Goal: Navigation & Orientation: Find specific page/section

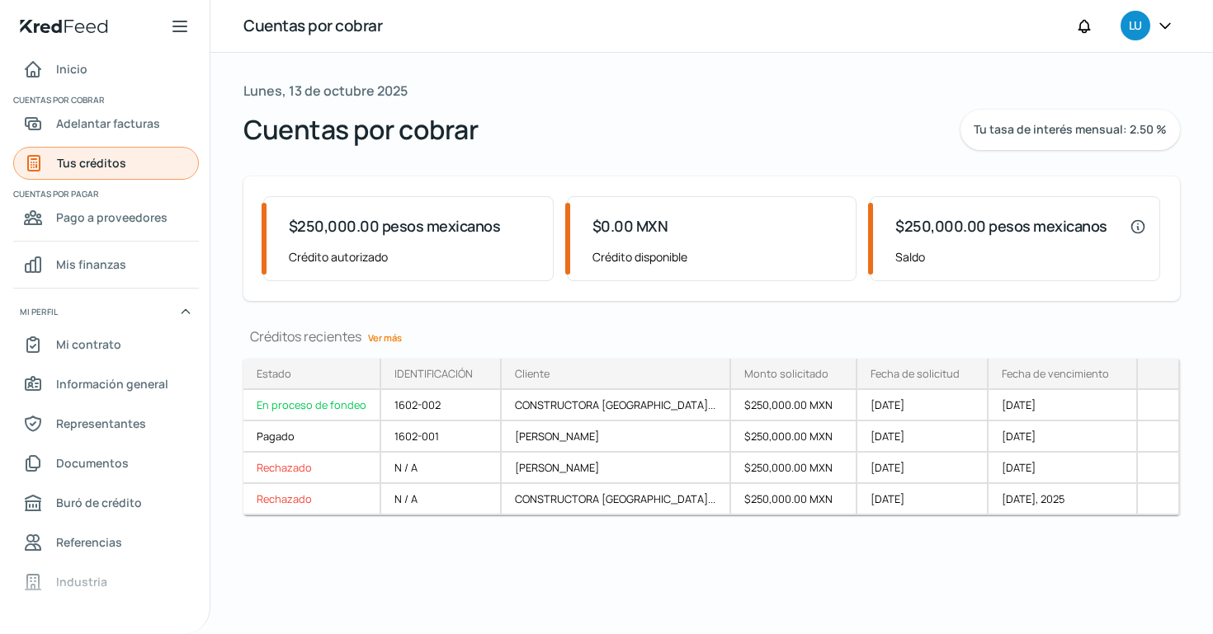
click at [109, 165] on font "Tus créditos" at bounding box center [91, 163] width 69 height 16
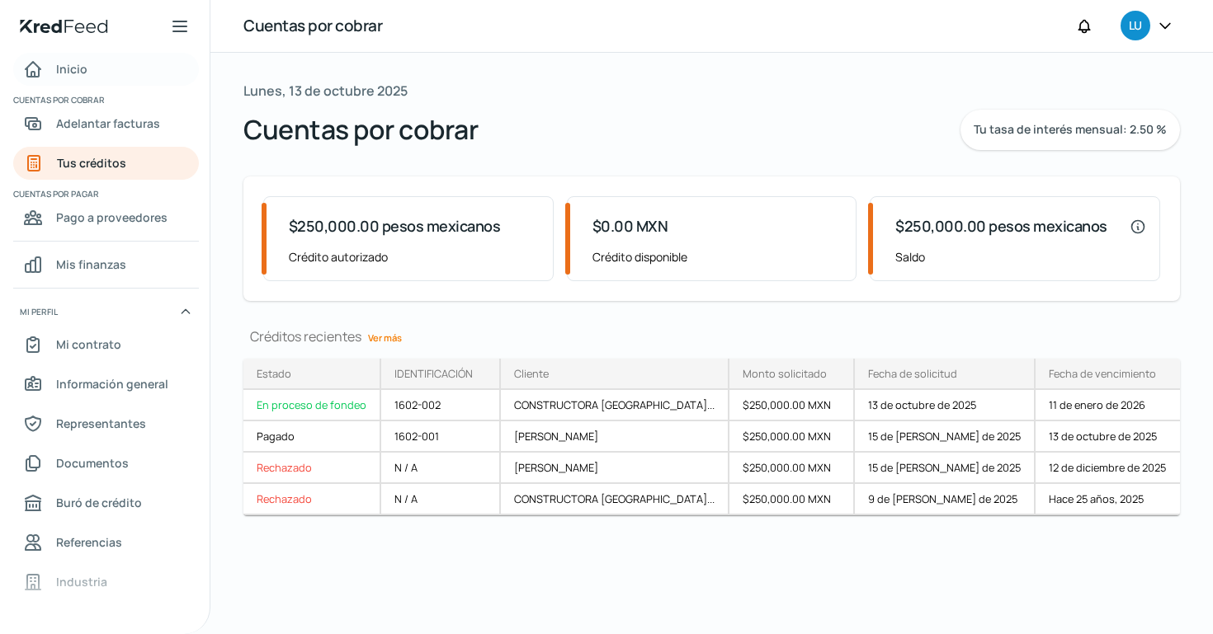
click at [82, 68] on font "Inicio" at bounding box center [71, 69] width 31 height 16
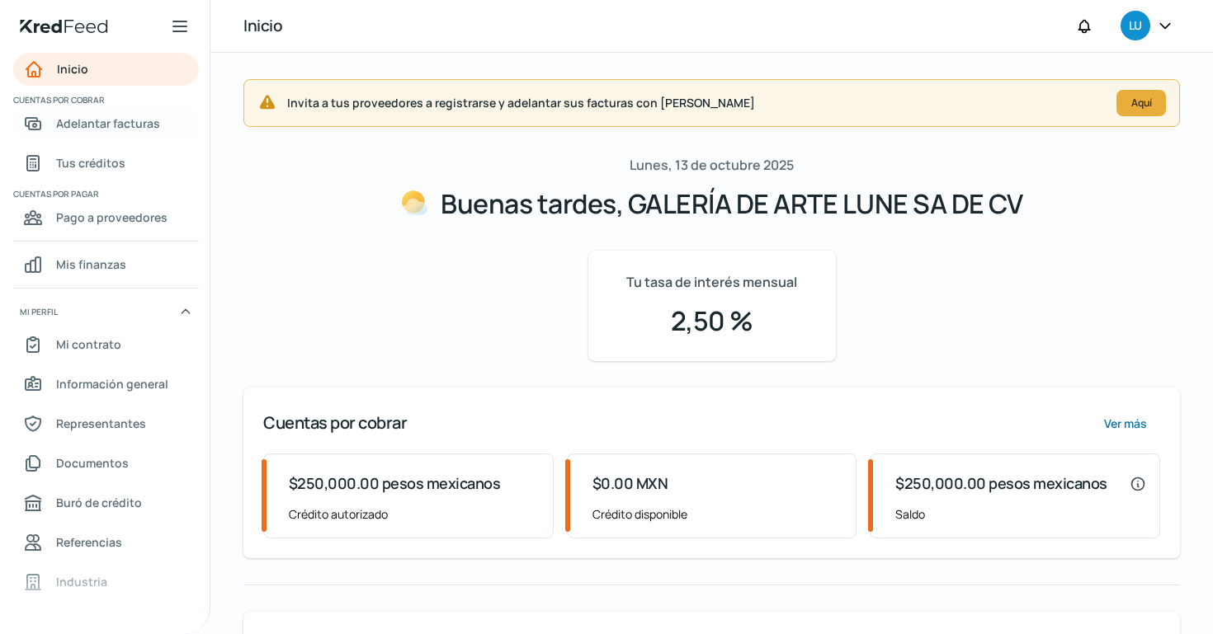
click at [91, 126] on font "Adelantar facturas" at bounding box center [108, 123] width 104 height 16
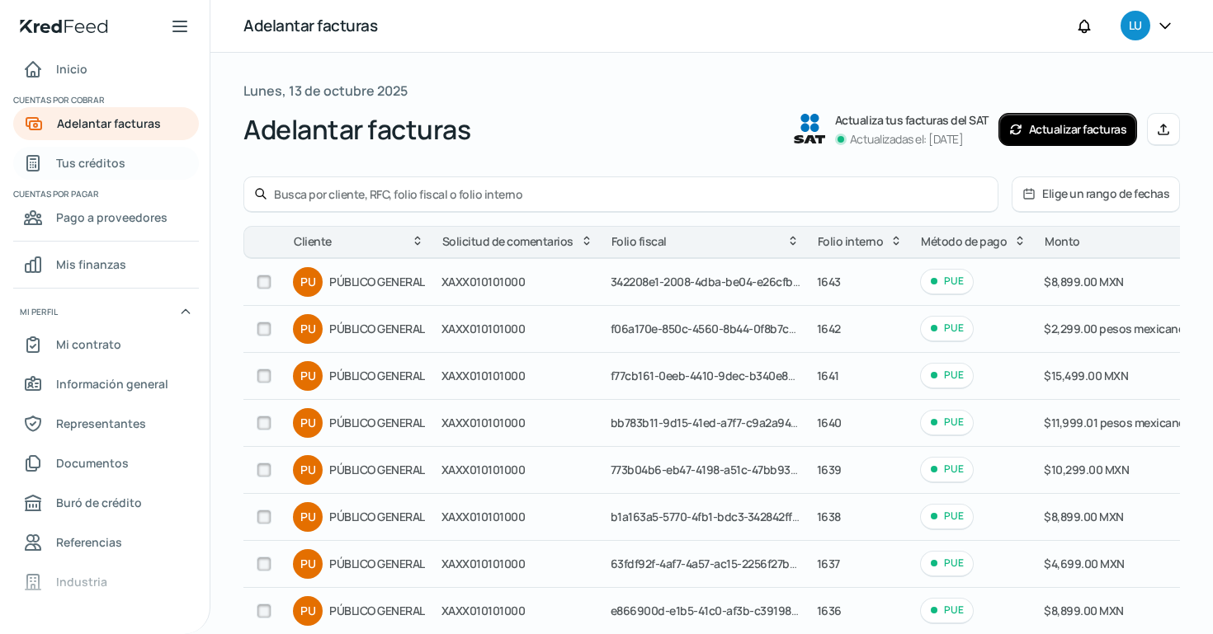
click at [94, 159] on font "Tus créditos" at bounding box center [90, 163] width 69 height 16
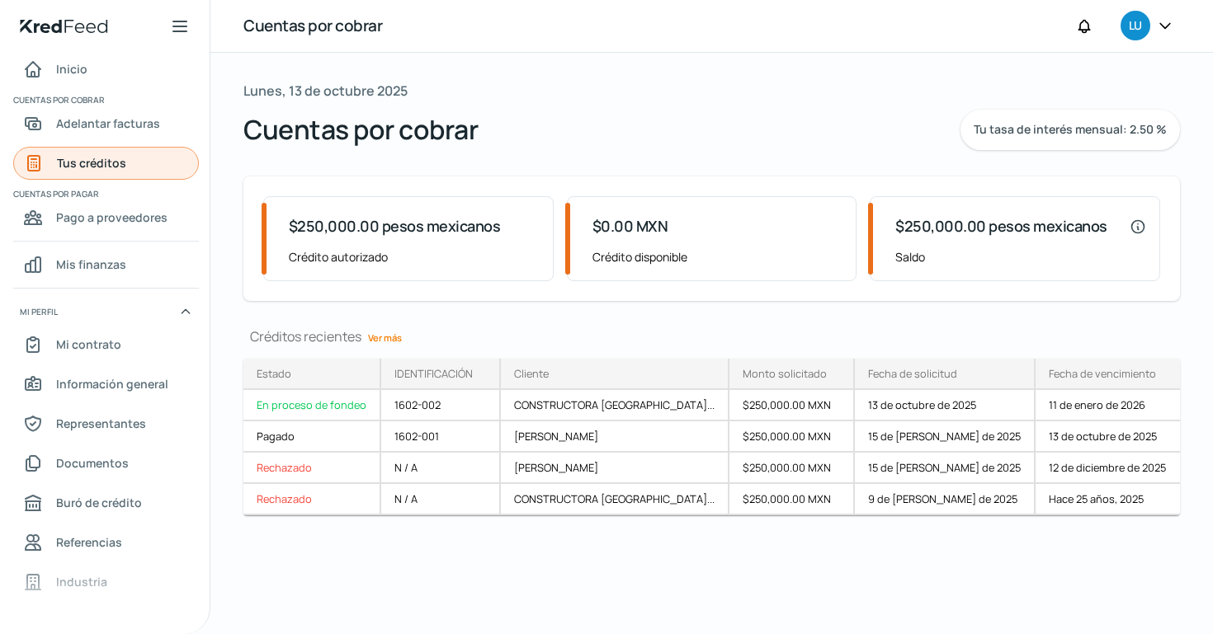
click at [85, 157] on font "Tus créditos" at bounding box center [91, 163] width 69 height 16
click at [90, 69] on link "Inicio" at bounding box center [106, 69] width 186 height 33
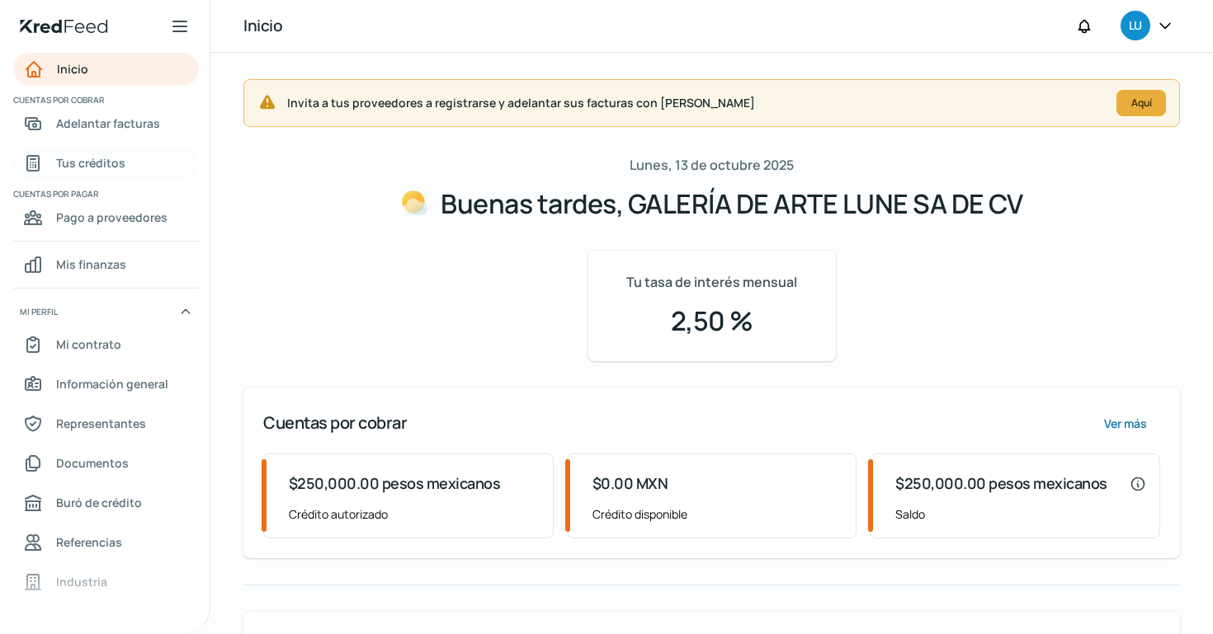
click at [89, 169] on font "Tus créditos" at bounding box center [90, 163] width 69 height 16
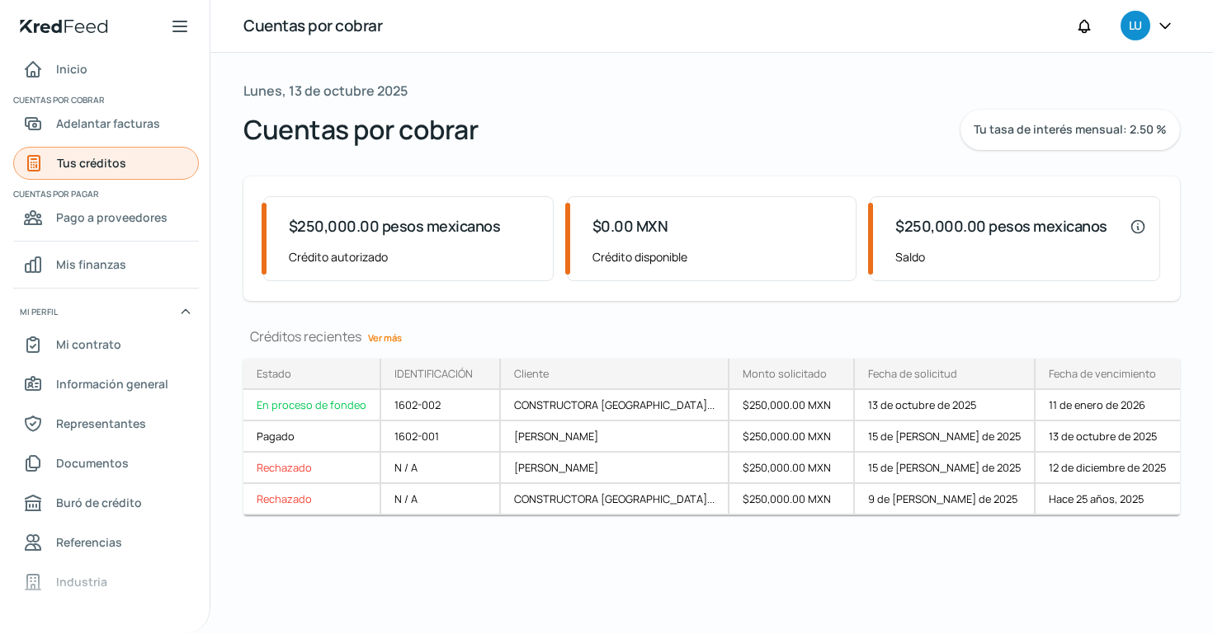
click at [132, 163] on link "Tus créditos" at bounding box center [106, 163] width 186 height 33
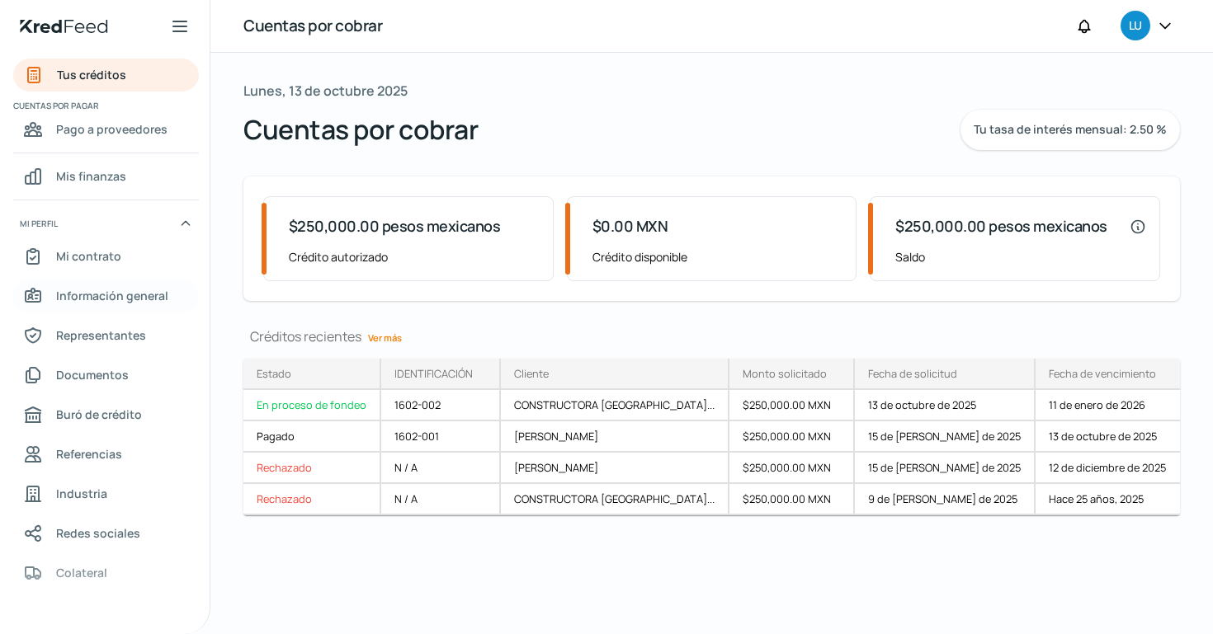
scroll to position [92, 0]
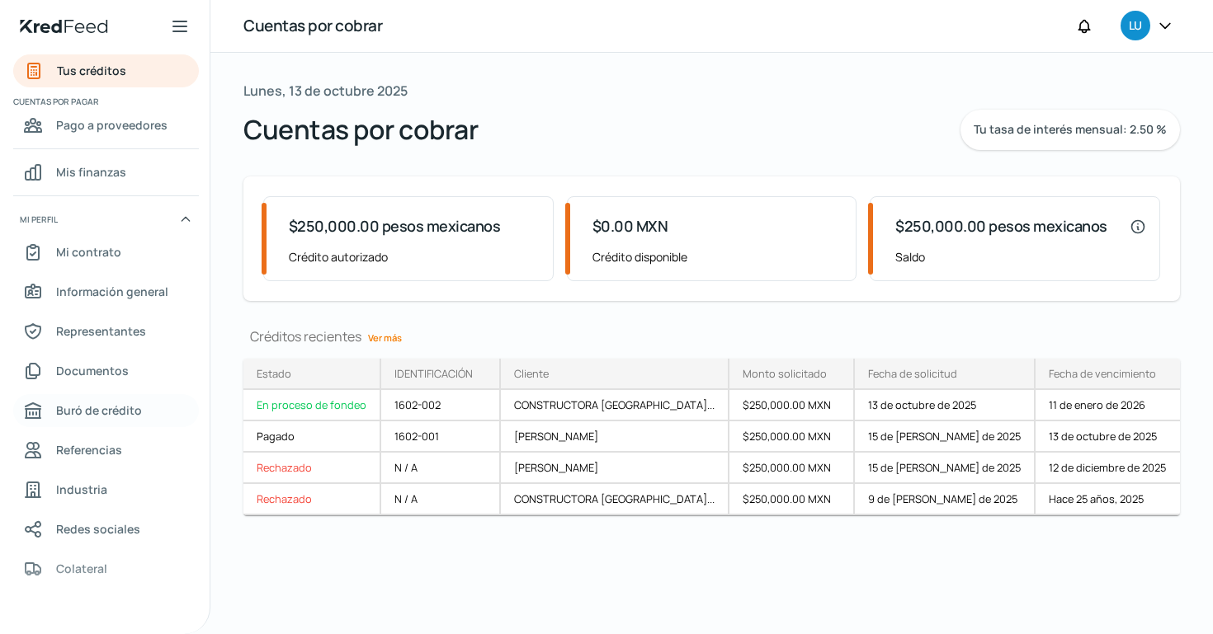
click at [127, 406] on font "Buró de crédito" at bounding box center [99, 411] width 86 height 16
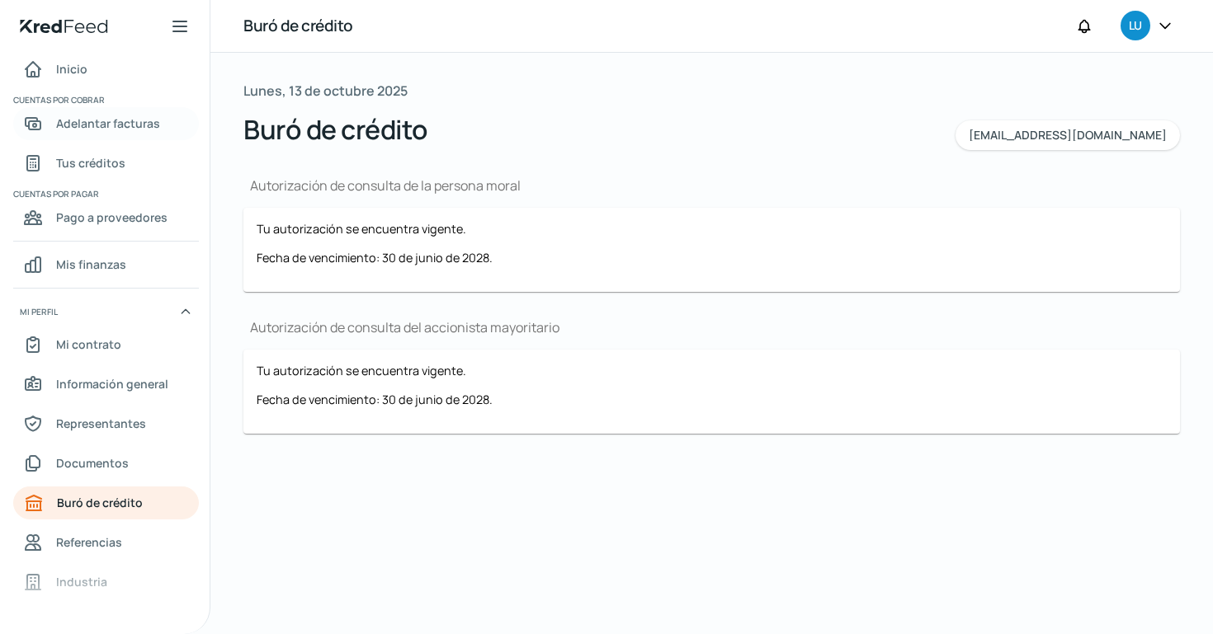
click at [120, 127] on font "Adelantar facturas" at bounding box center [108, 123] width 104 height 16
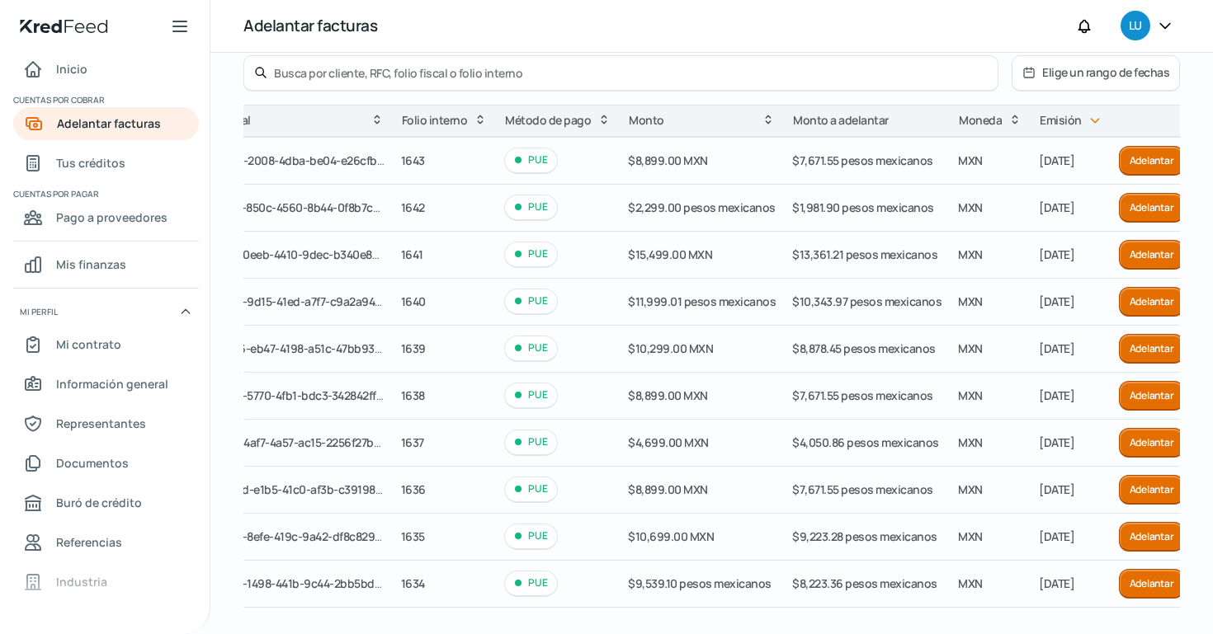
scroll to position [201, 0]
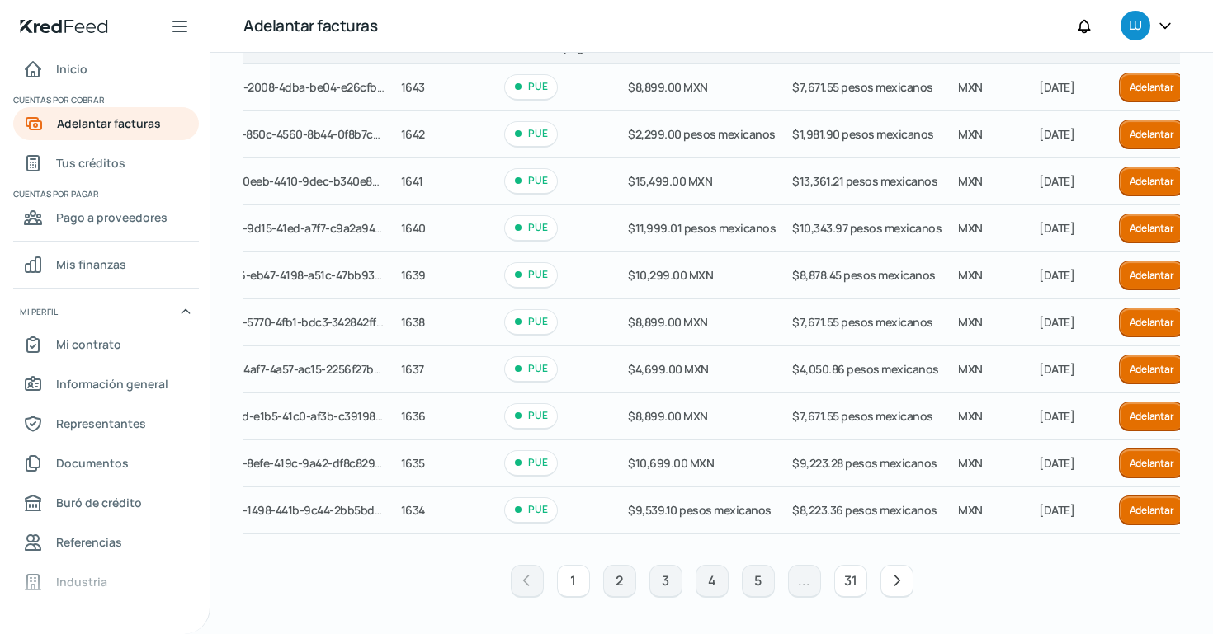
click at [835, 577] on button "31" at bounding box center [850, 581] width 33 height 33
click at [844, 580] on font "31" at bounding box center [850, 581] width 13 height 18
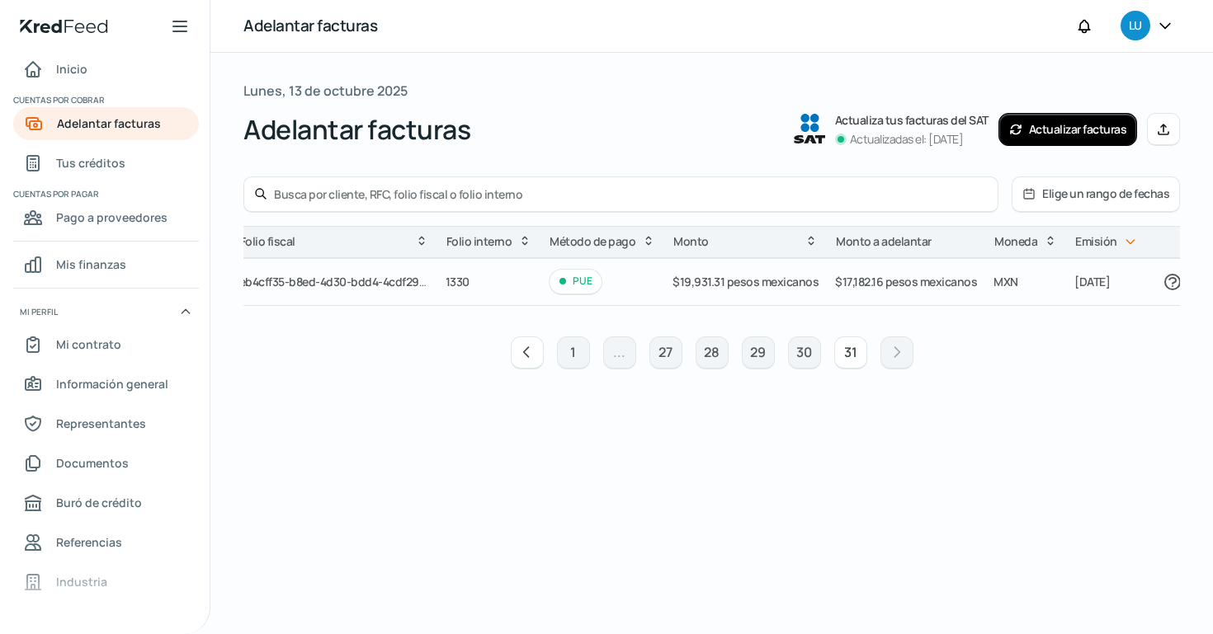
scroll to position [0, 0]
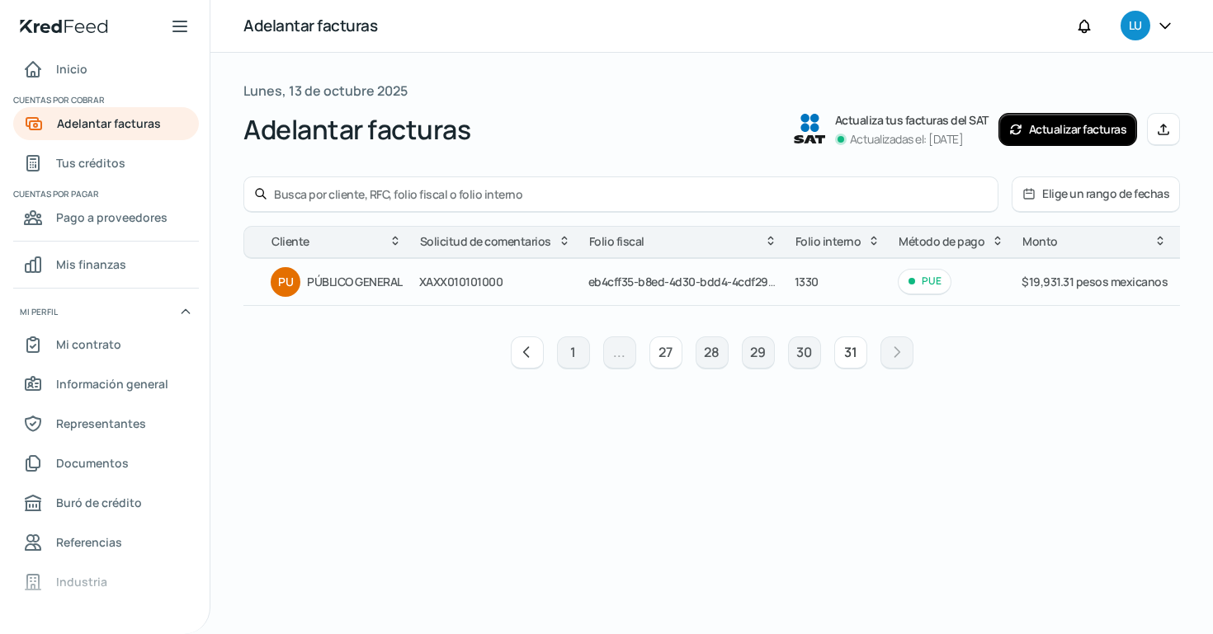
click at [662, 356] on font "27" at bounding box center [665, 352] width 14 height 18
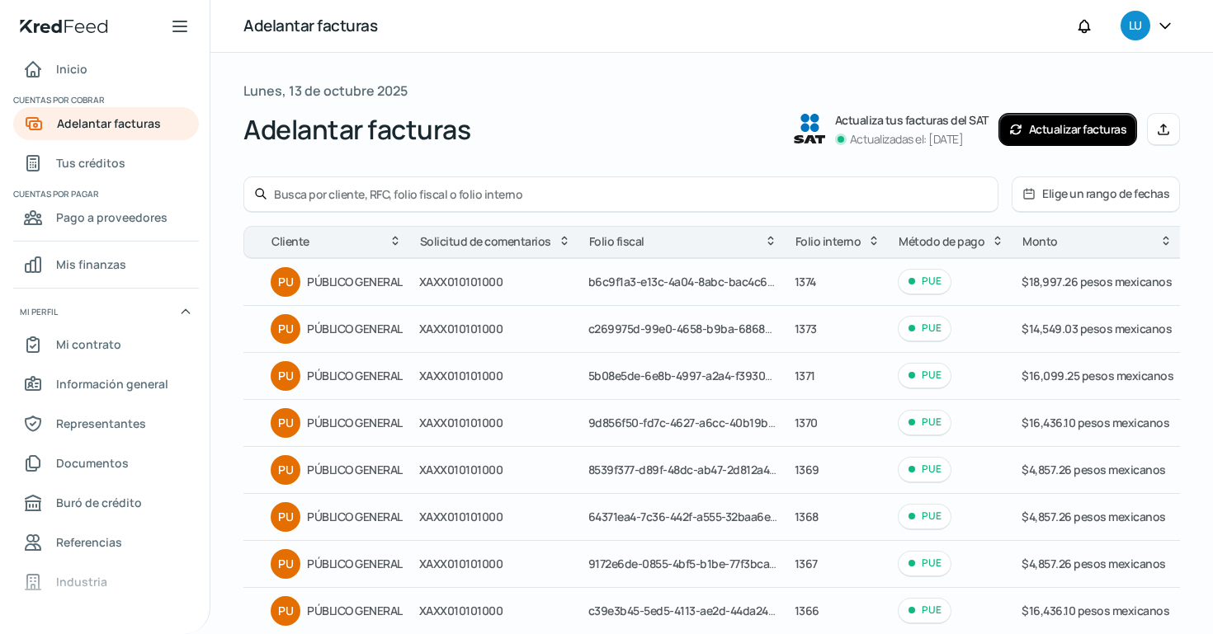
scroll to position [201, 0]
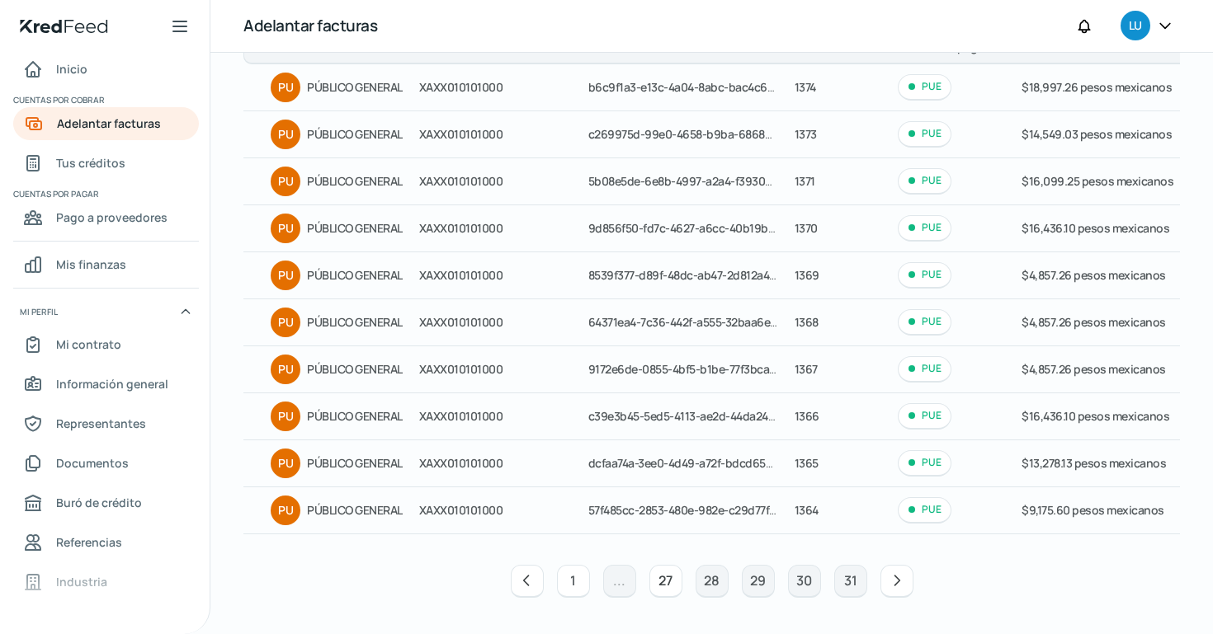
click at [571, 575] on font "1" at bounding box center [573, 581] width 6 height 18
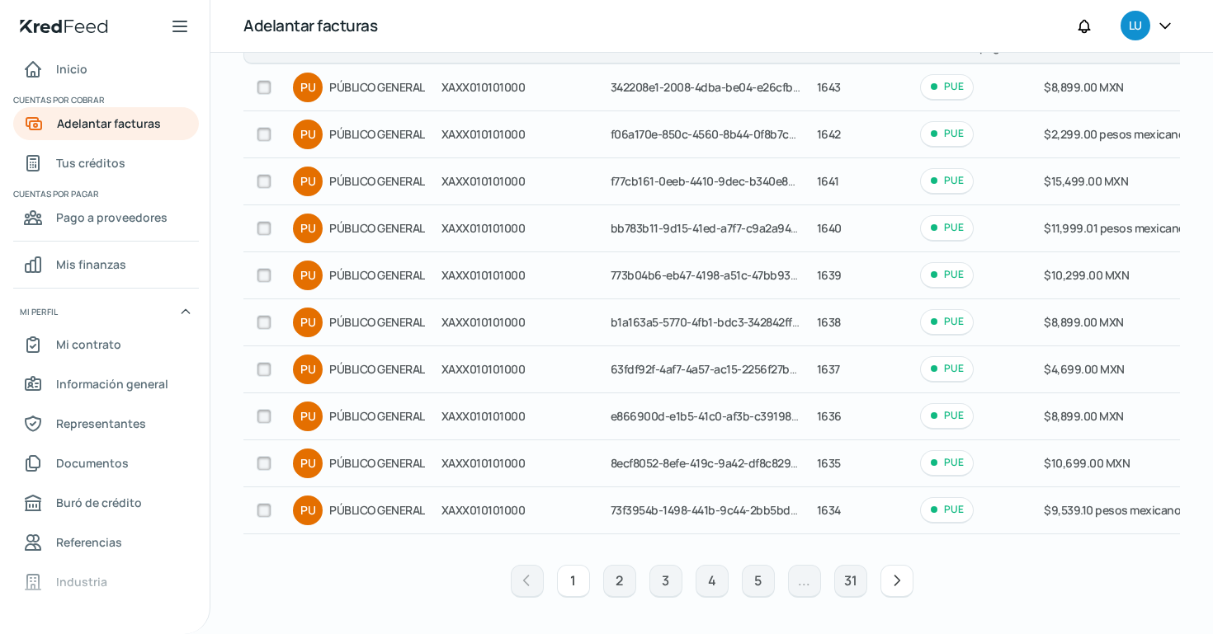
click at [571, 575] on font "1" at bounding box center [573, 581] width 6 height 18
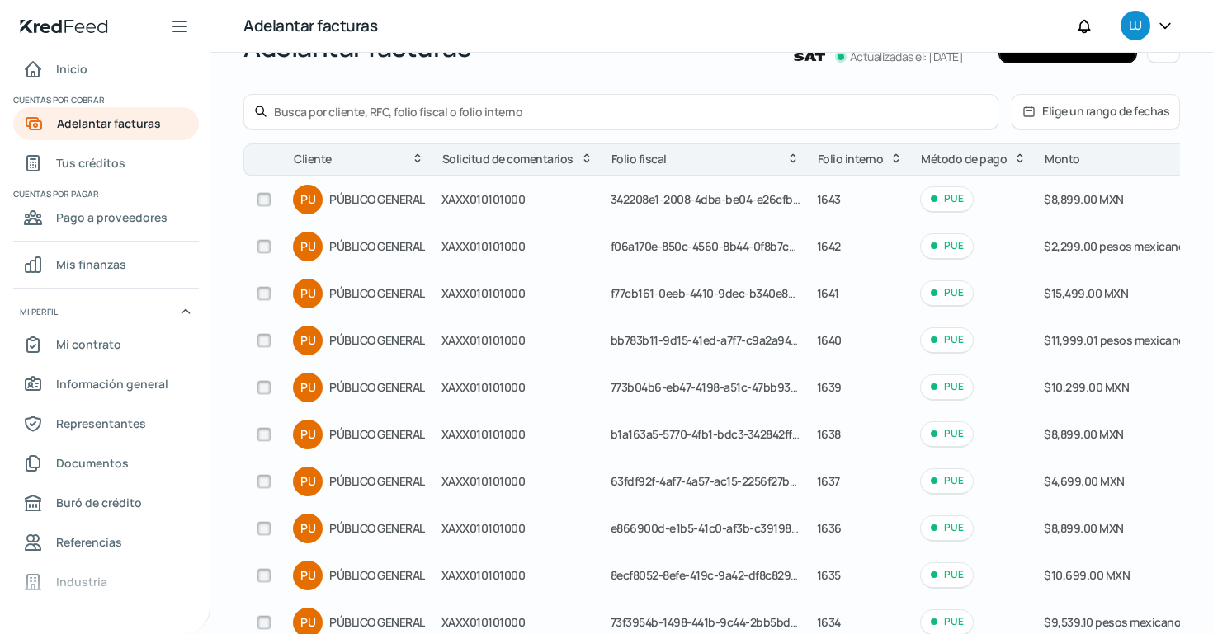
scroll to position [5, 0]
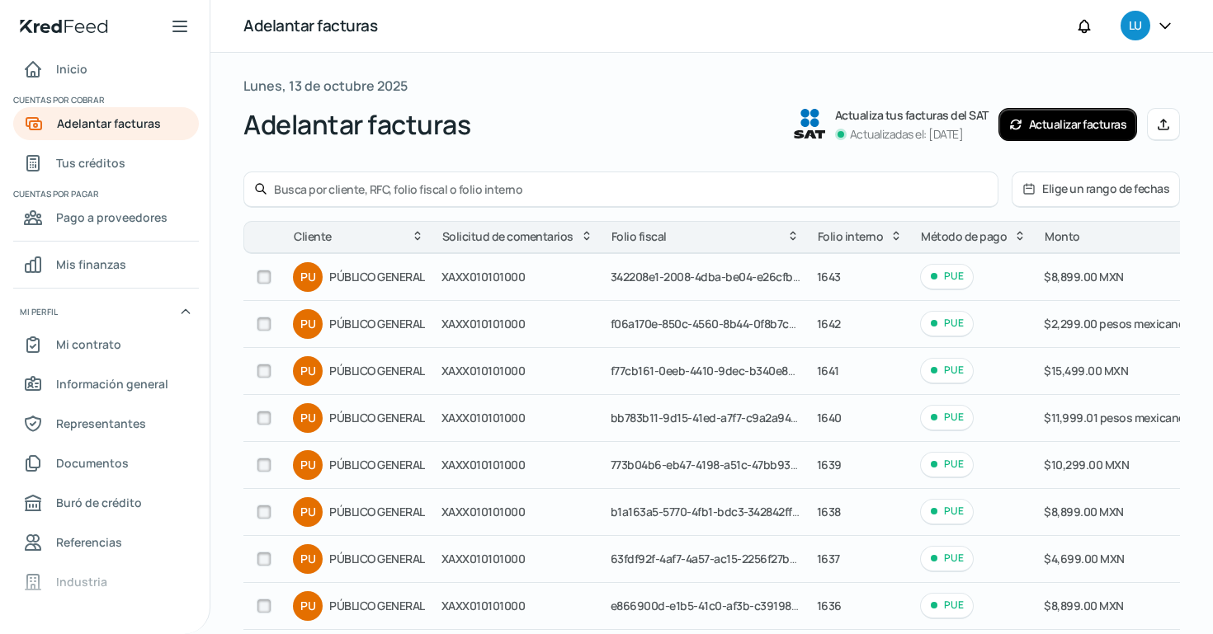
click at [179, 22] on icon at bounding box center [180, 26] width 20 height 20
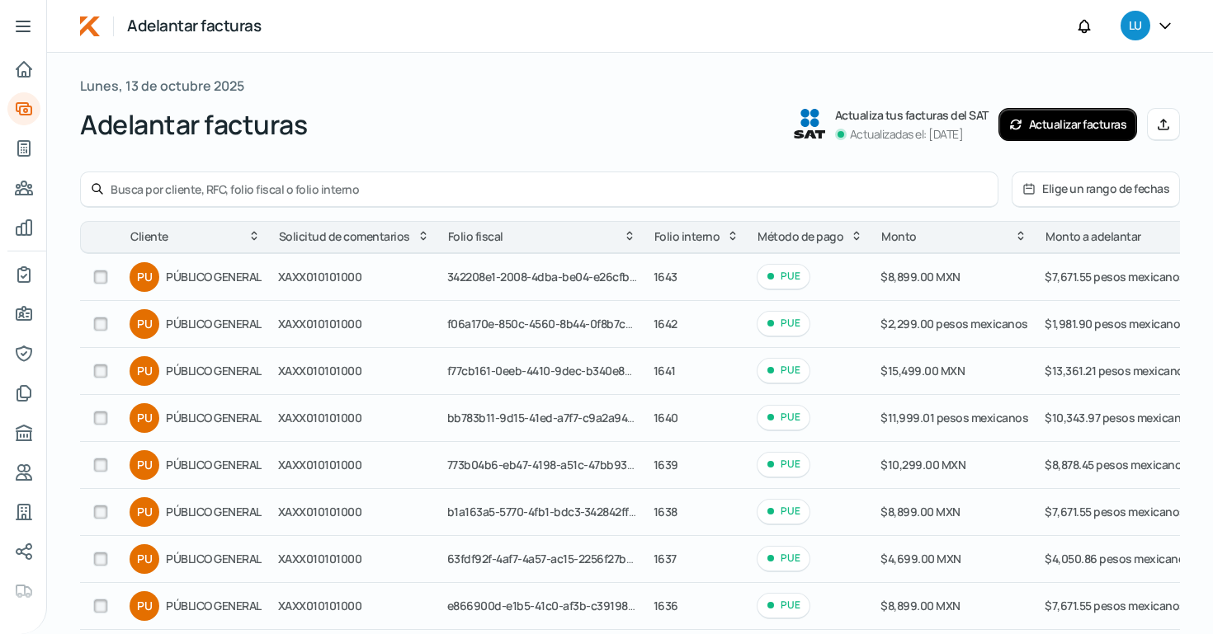
scroll to position [0, 0]
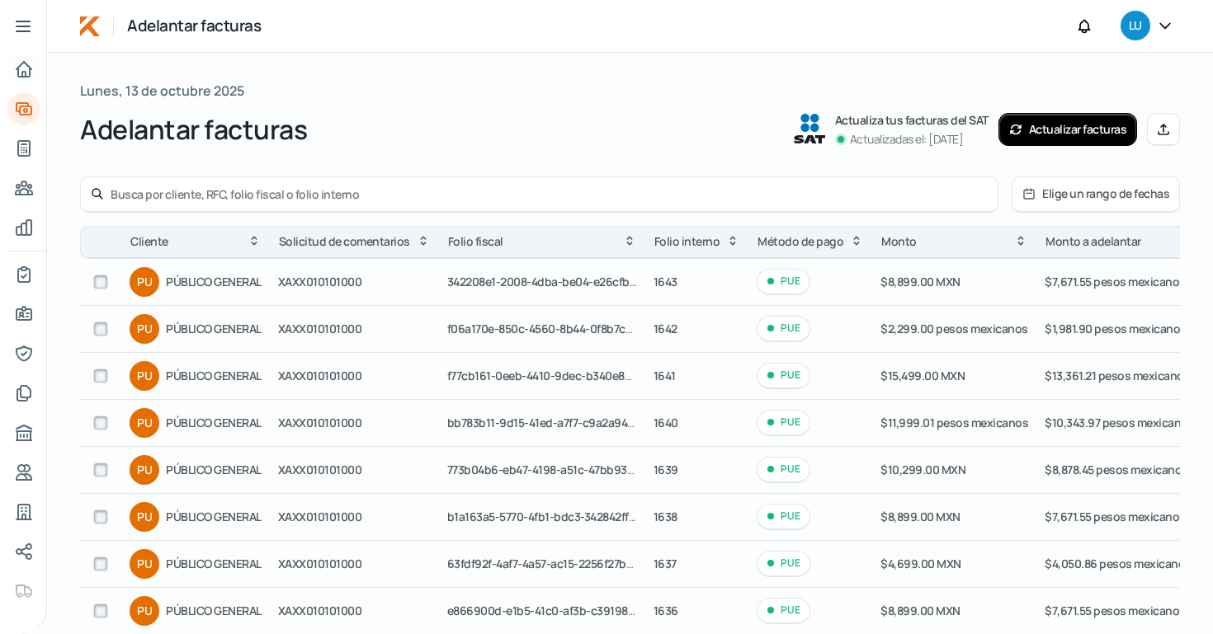
click at [23, 69] on icon "Inicio" at bounding box center [24, 69] width 20 height 20
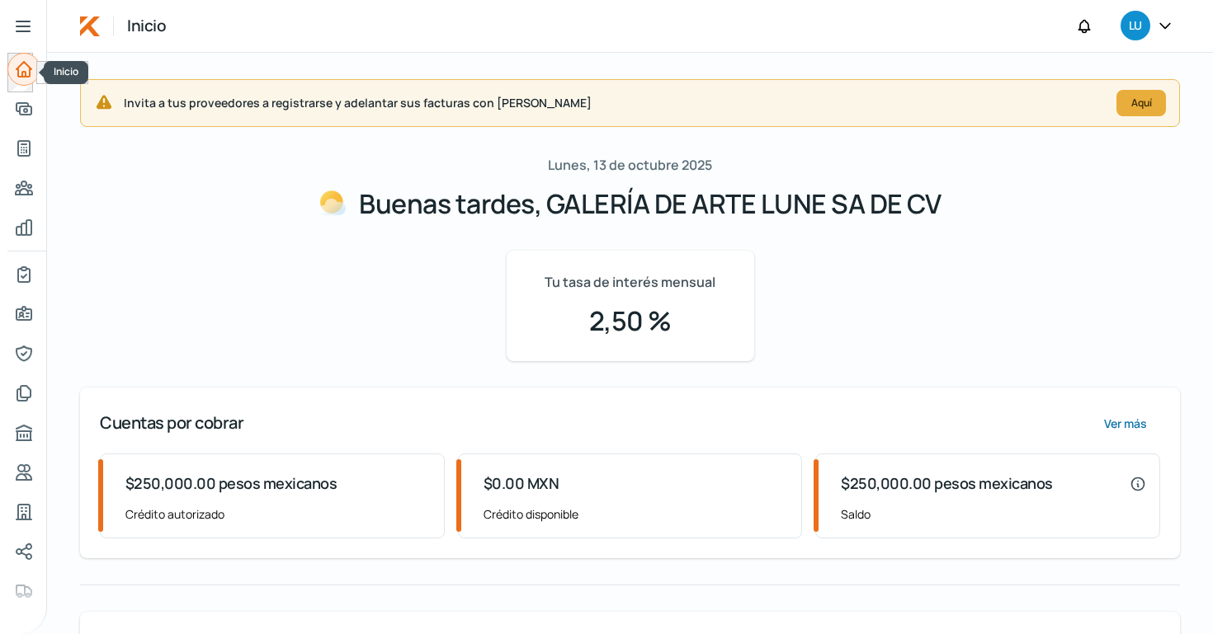
click at [28, 66] on icon "Inicio" at bounding box center [23, 69] width 15 height 15
click at [21, 23] on icon at bounding box center [23, 26] width 20 height 20
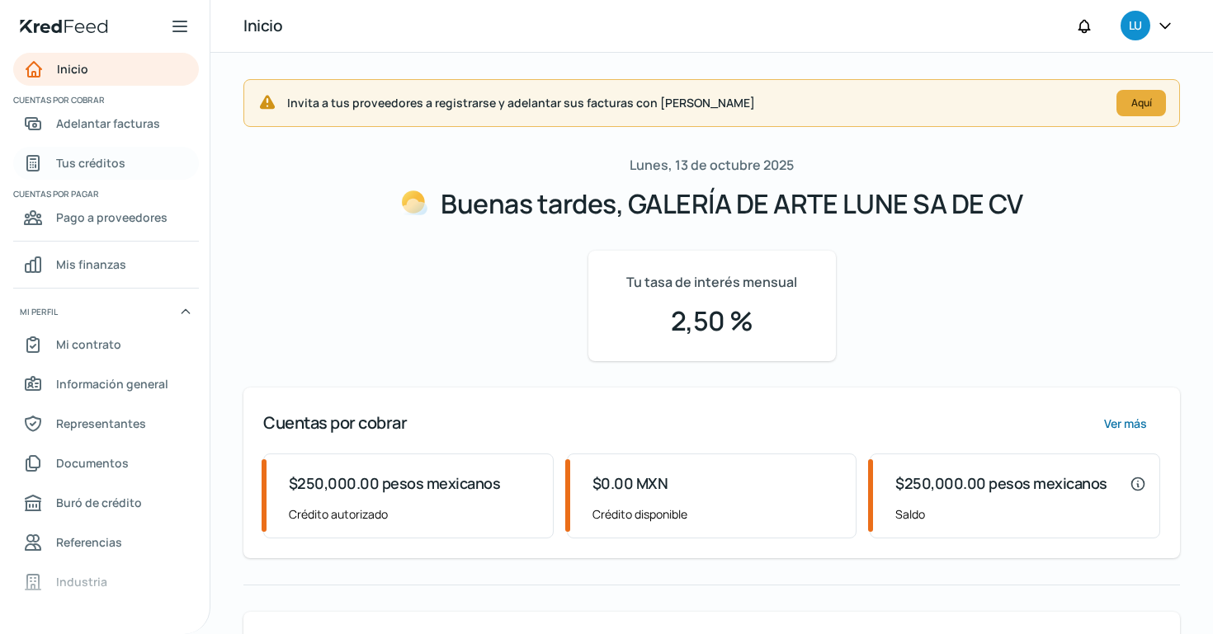
click at [72, 159] on font "Tus créditos" at bounding box center [90, 163] width 69 height 16
